Goal: Navigation & Orientation: Find specific page/section

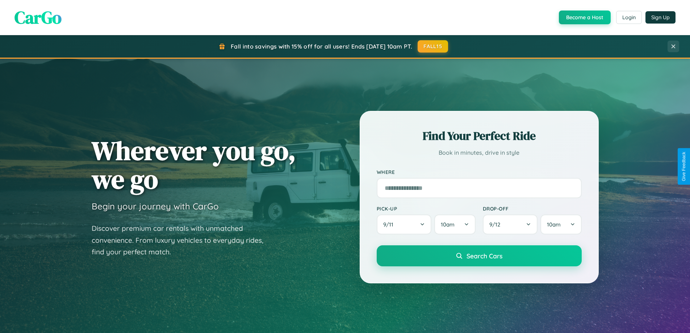
scroll to position [312, 0]
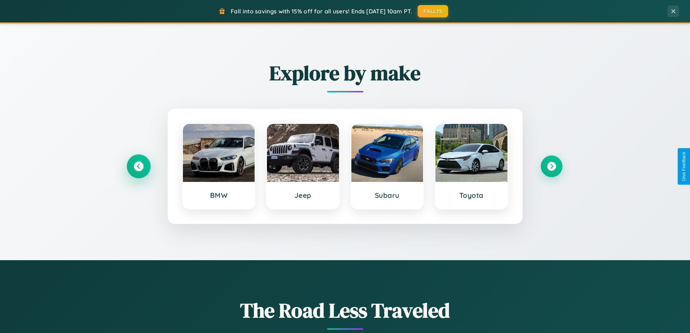
click at [138, 166] on icon at bounding box center [139, 166] width 10 height 10
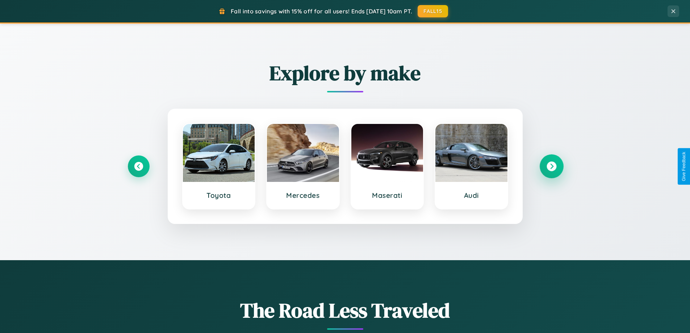
click at [551, 166] on icon at bounding box center [551, 166] width 10 height 10
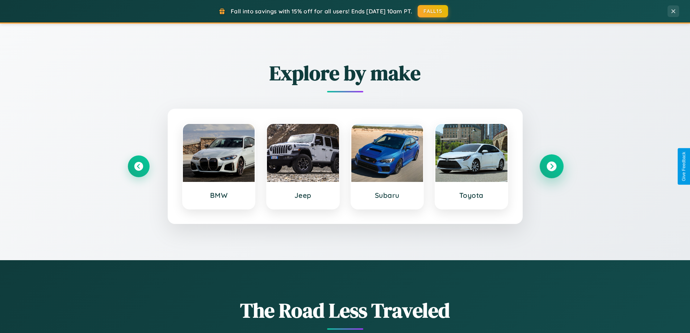
click at [551, 166] on icon at bounding box center [551, 166] width 10 height 10
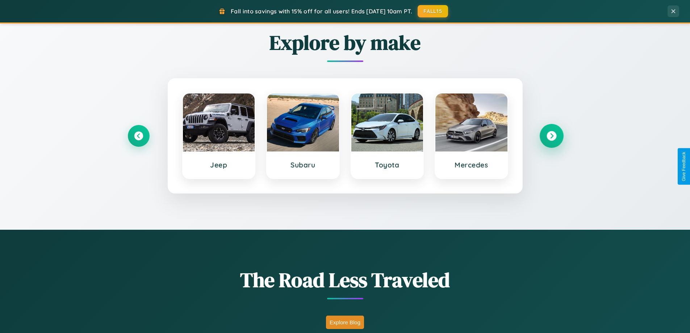
scroll to position [1393, 0]
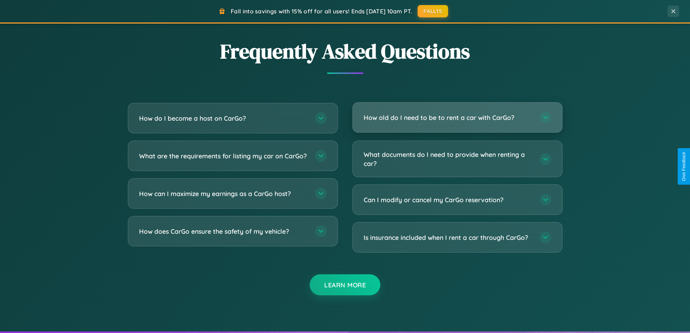
click at [457, 117] on h3 "How old do I need to be to rent a car with CarGo?" at bounding box center [448, 117] width 169 height 9
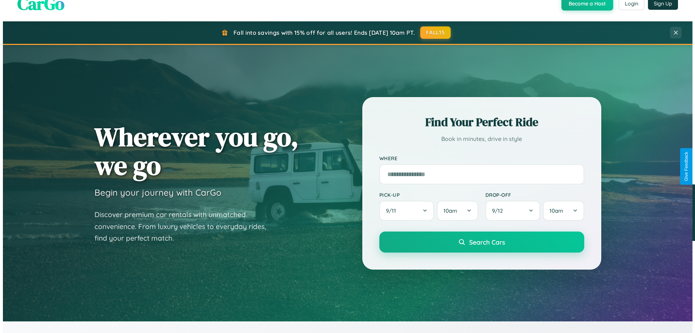
scroll to position [0, 0]
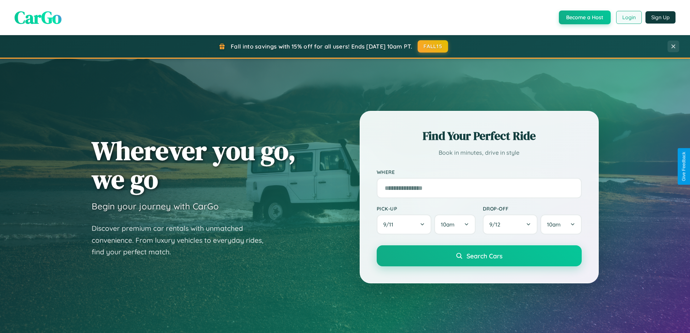
click at [628, 17] on button "Login" at bounding box center [629, 17] width 26 height 13
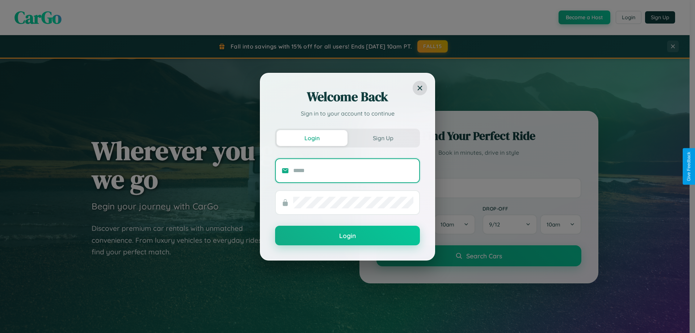
click at [353, 170] on input "text" at bounding box center [353, 171] width 120 height 12
type input "**********"
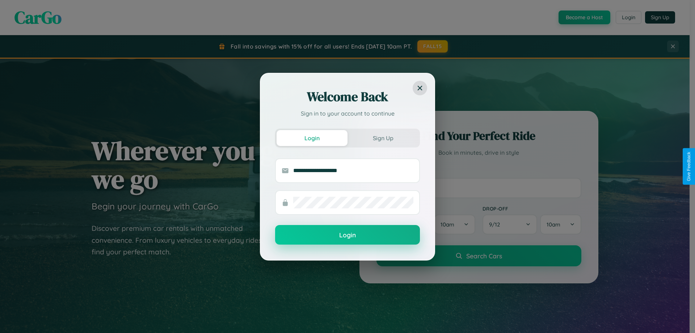
click at [348, 235] on button "Login" at bounding box center [347, 235] width 145 height 20
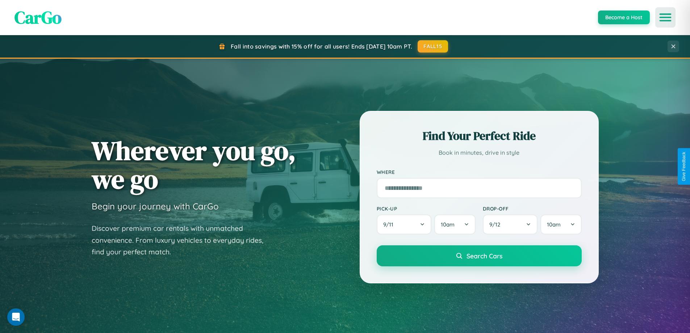
click at [665, 17] on icon "Open menu" at bounding box center [665, 17] width 11 height 7
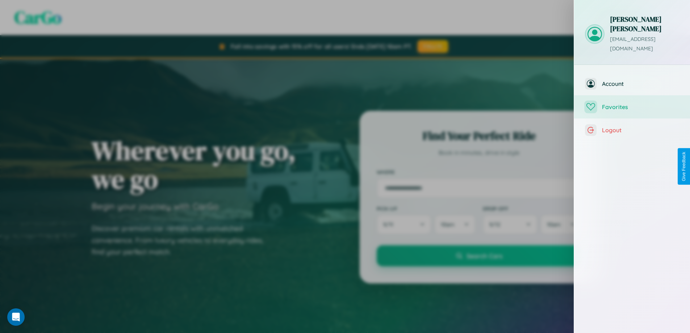
click at [632, 103] on span "Favorites" at bounding box center [640, 106] width 77 height 7
